Goal: Task Accomplishment & Management: Manage account settings

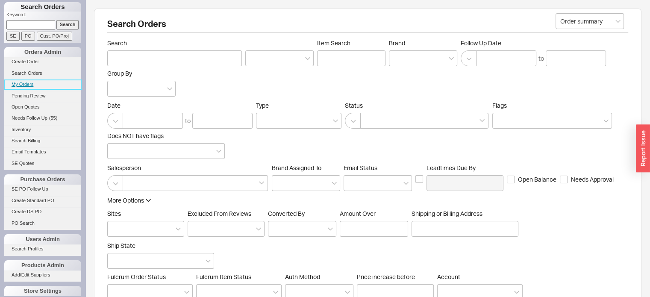
click at [27, 85] on link "My Orders" at bounding box center [42, 84] width 77 height 9
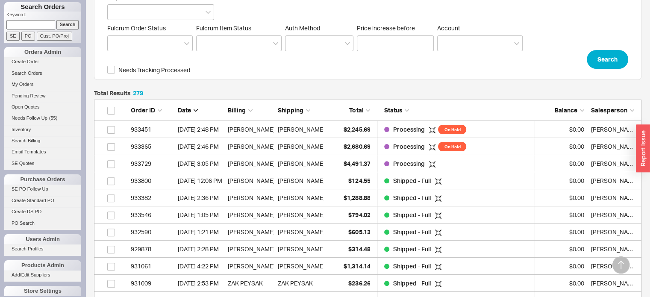
scroll to position [301, 0]
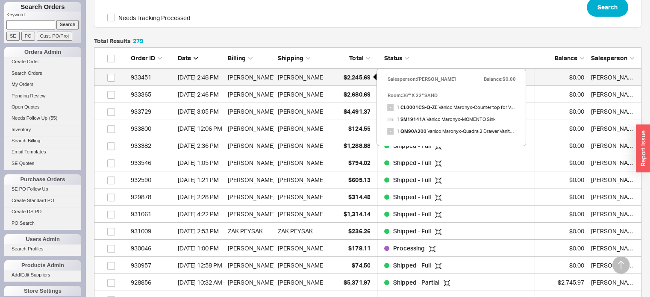
click at [352, 78] on span "$2,245.69" at bounding box center [356, 76] width 26 height 7
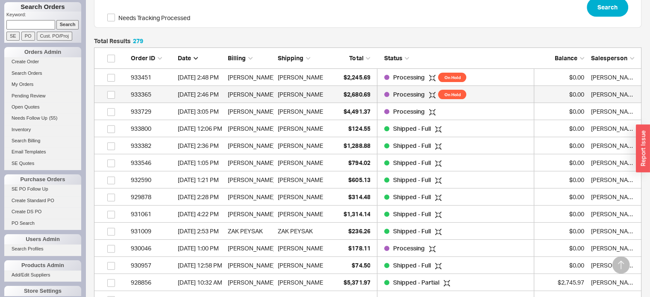
click at [453, 95] on span "On Hold" at bounding box center [452, 94] width 28 height 9
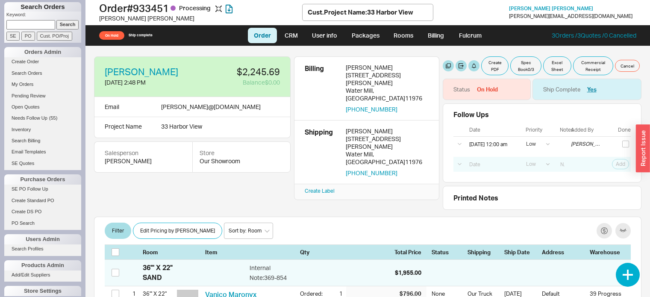
select select "LOW"
click at [516, 89] on button "button" at bounding box center [521, 89] width 11 height 11
select select "On Hold"
click at [519, 120] on select "None On Hold Call Before Ship Hold for Balance Hold For Payment Wait For Cust. …" at bounding box center [484, 122] width 81 height 16
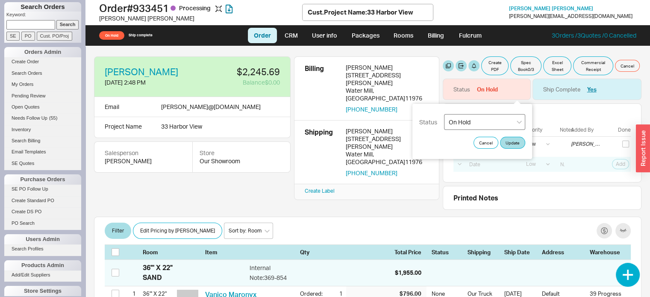
select select
click at [444, 114] on select "None On Hold Call Before Ship Hold for Balance Hold For Payment Wait For Cust. …" at bounding box center [484, 122] width 81 height 16
click at [508, 138] on button "Update" at bounding box center [512, 143] width 25 height 12
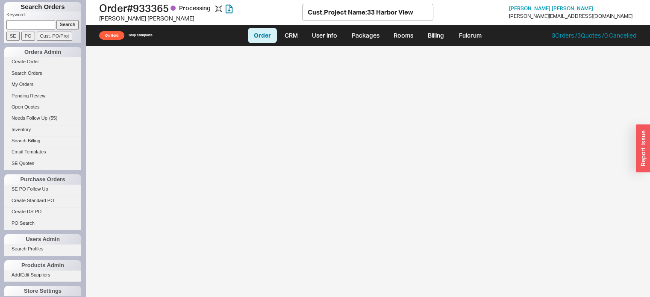
select select "LOW"
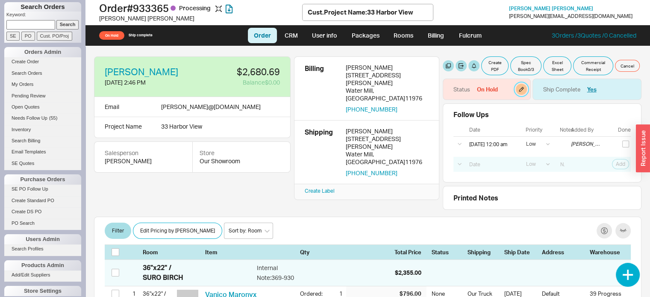
click at [516, 88] on button "button" at bounding box center [521, 89] width 11 height 11
select select "On Hold"
click at [518, 120] on select "None On Hold Call Before Ship Hold for Balance Hold For Payment Wait For Cust. …" at bounding box center [484, 122] width 81 height 16
select select
click at [444, 114] on select "None On Hold Call Before Ship Hold for Balance Hold For Payment Wait For Cust. …" at bounding box center [484, 122] width 81 height 16
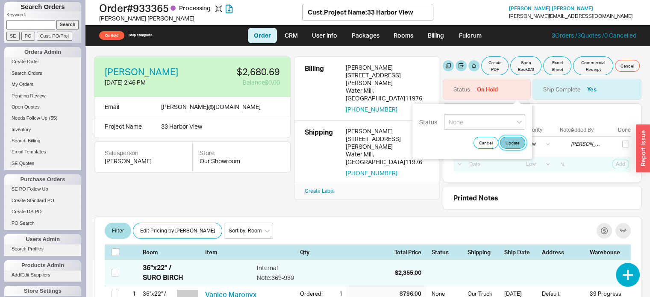
click at [515, 141] on button "Update" at bounding box center [512, 143] width 25 height 12
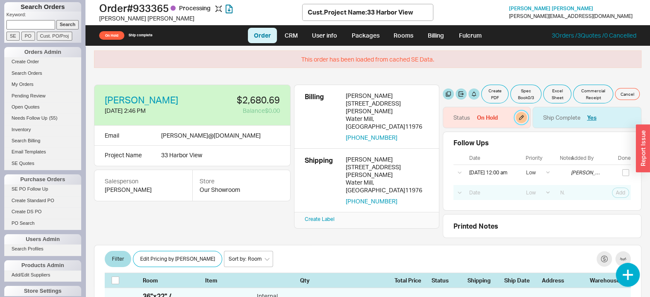
click at [516, 117] on button "button" at bounding box center [521, 117] width 11 height 11
click at [519, 150] on select "None On Hold Call Before Ship Hold for Balance Hold For Payment Wait For Cust. …" at bounding box center [484, 150] width 81 height 16
click at [444, 142] on select "None On Hold Call Before Ship Hold for Balance Hold For Payment Wait For Cust. …" at bounding box center [484, 150] width 81 height 16
click at [508, 170] on button "Update" at bounding box center [512, 171] width 25 height 12
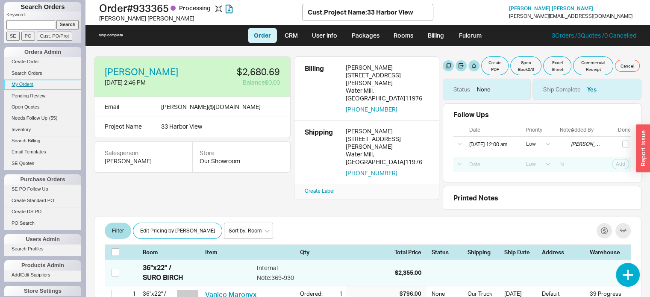
click at [29, 83] on link "My Orders" at bounding box center [42, 84] width 77 height 9
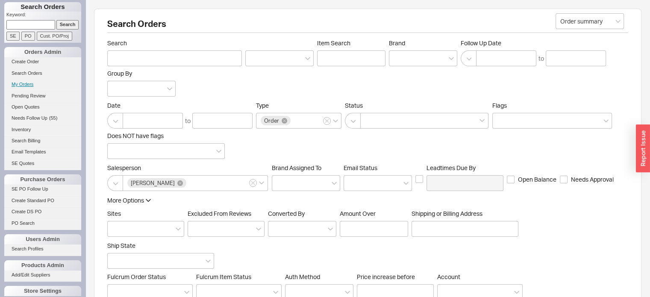
scroll to position [4782, 540]
click at [35, 84] on link "My Orders" at bounding box center [42, 84] width 77 height 9
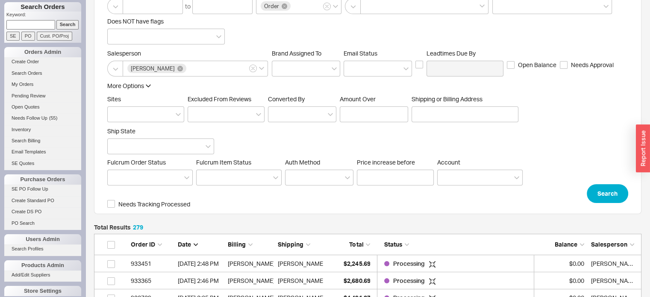
scroll to position [44, 0]
